Goal: Task Accomplishment & Management: Complete application form

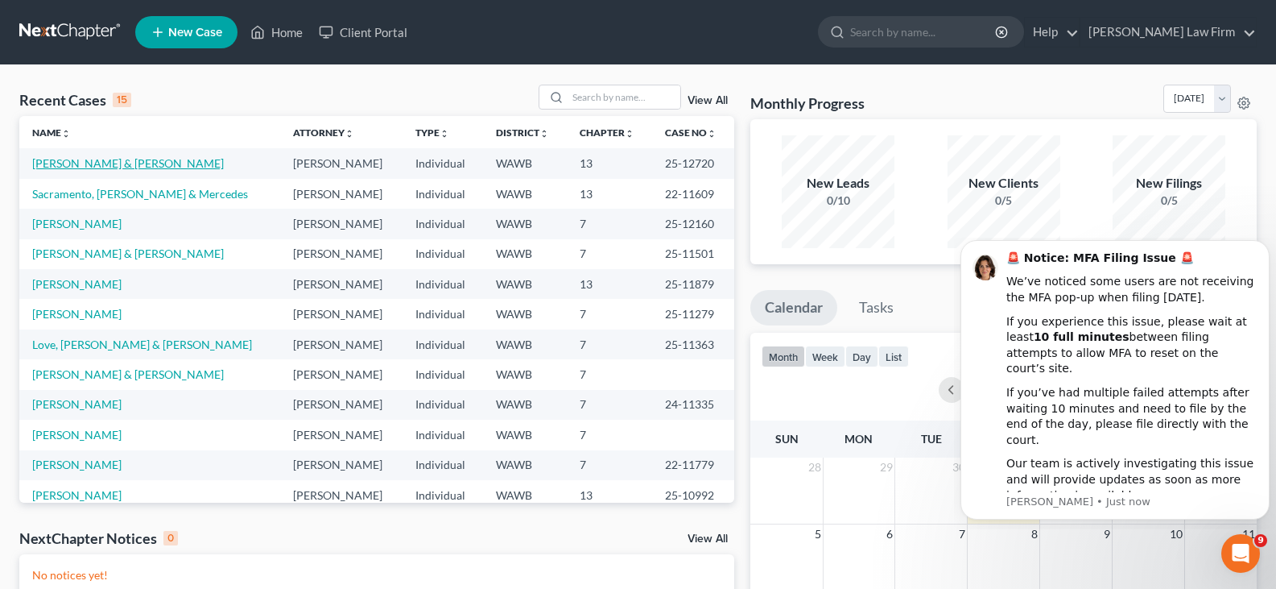
click at [77, 169] on link "[PERSON_NAME] & [PERSON_NAME]" at bounding box center [128, 163] width 192 height 14
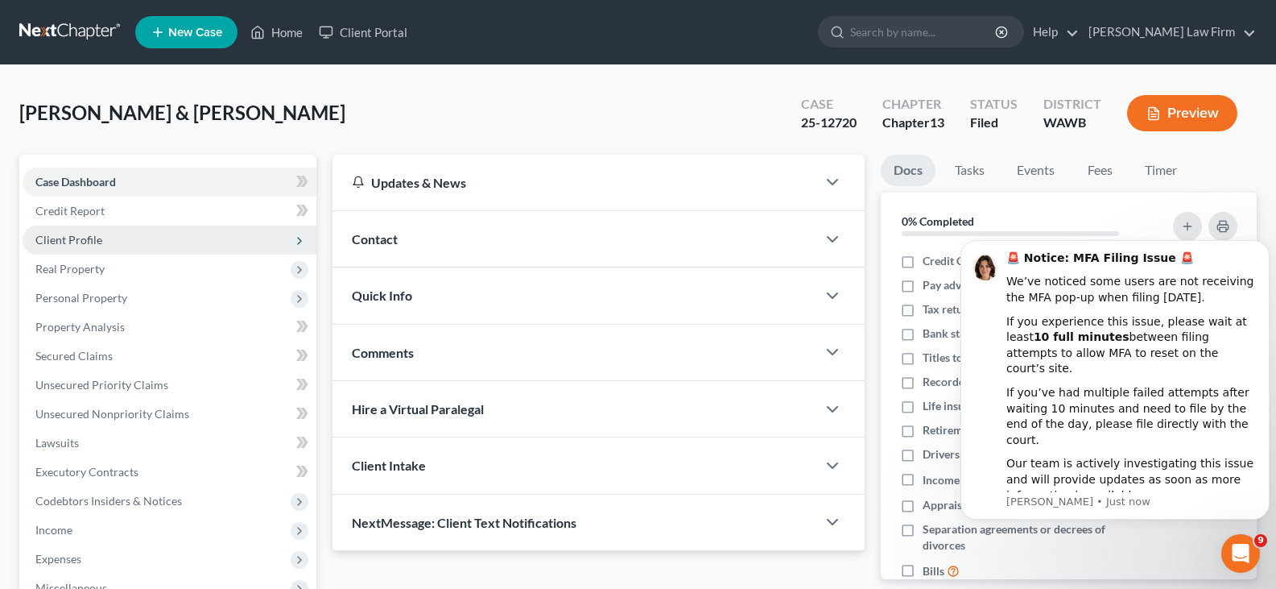
click at [85, 229] on span "Client Profile" at bounding box center [170, 239] width 294 height 29
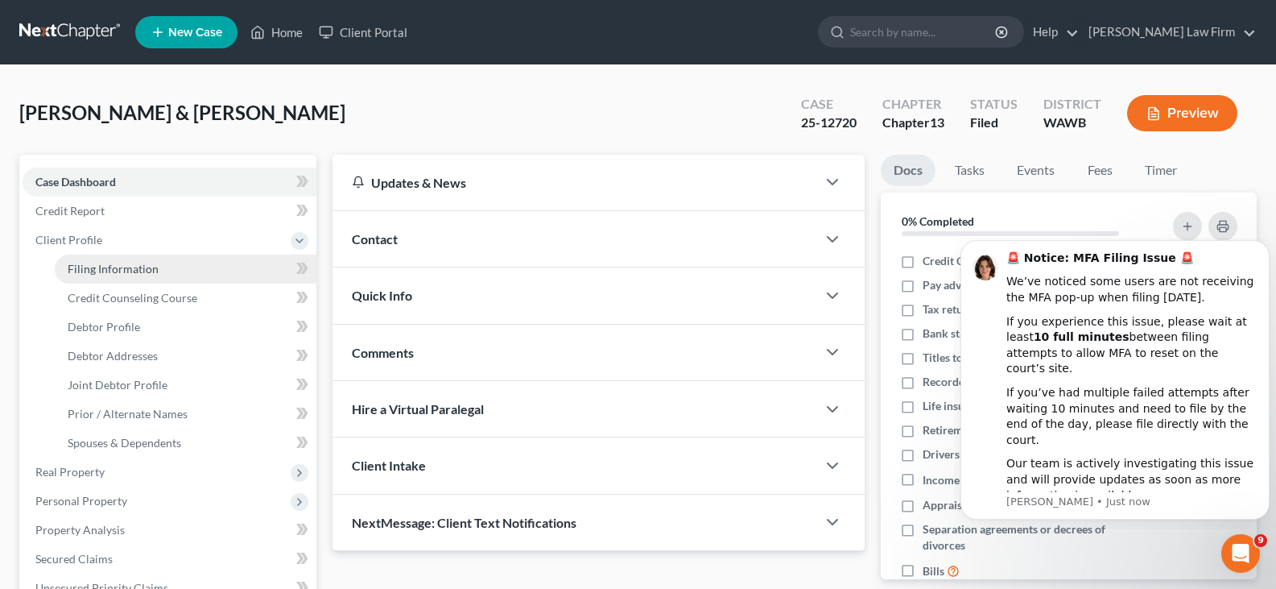
click at [97, 256] on link "Filing Information" at bounding box center [186, 268] width 262 height 29
select select "1"
select select "3"
select select "50"
